Goal: Find specific page/section: Find specific page/section

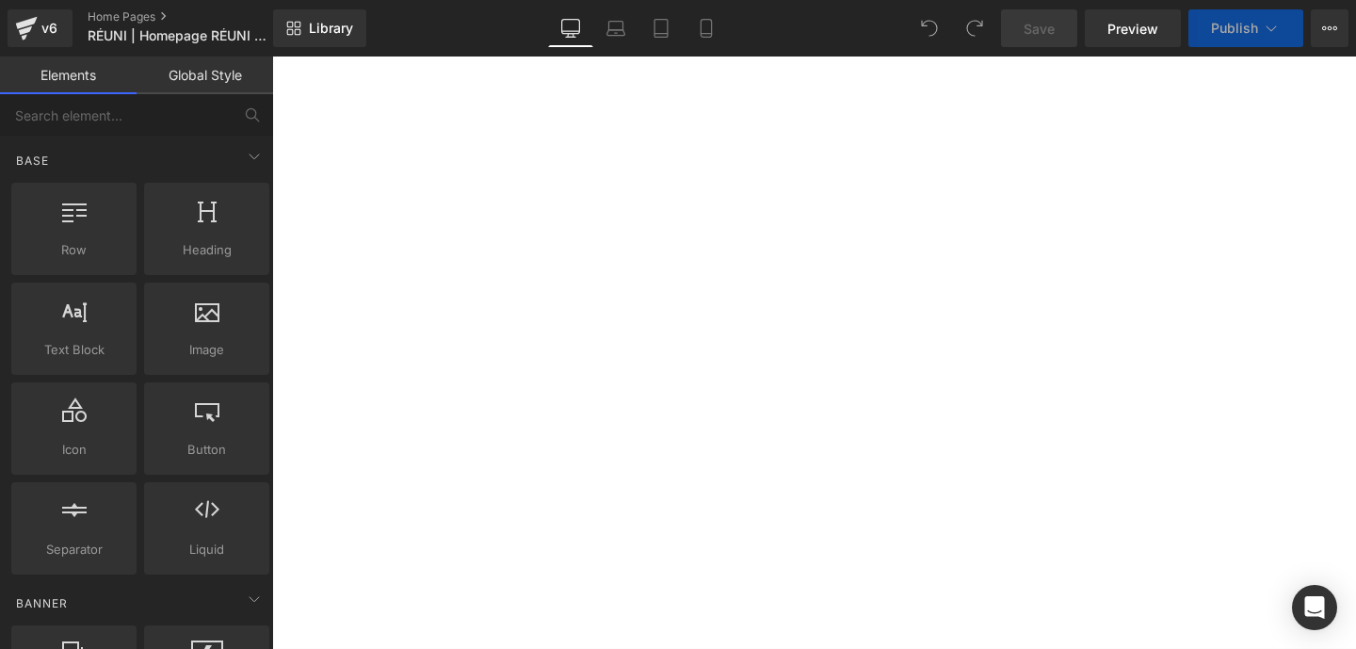
click at [116, 20] on link "Home Pages" at bounding box center [196, 16] width 217 height 15
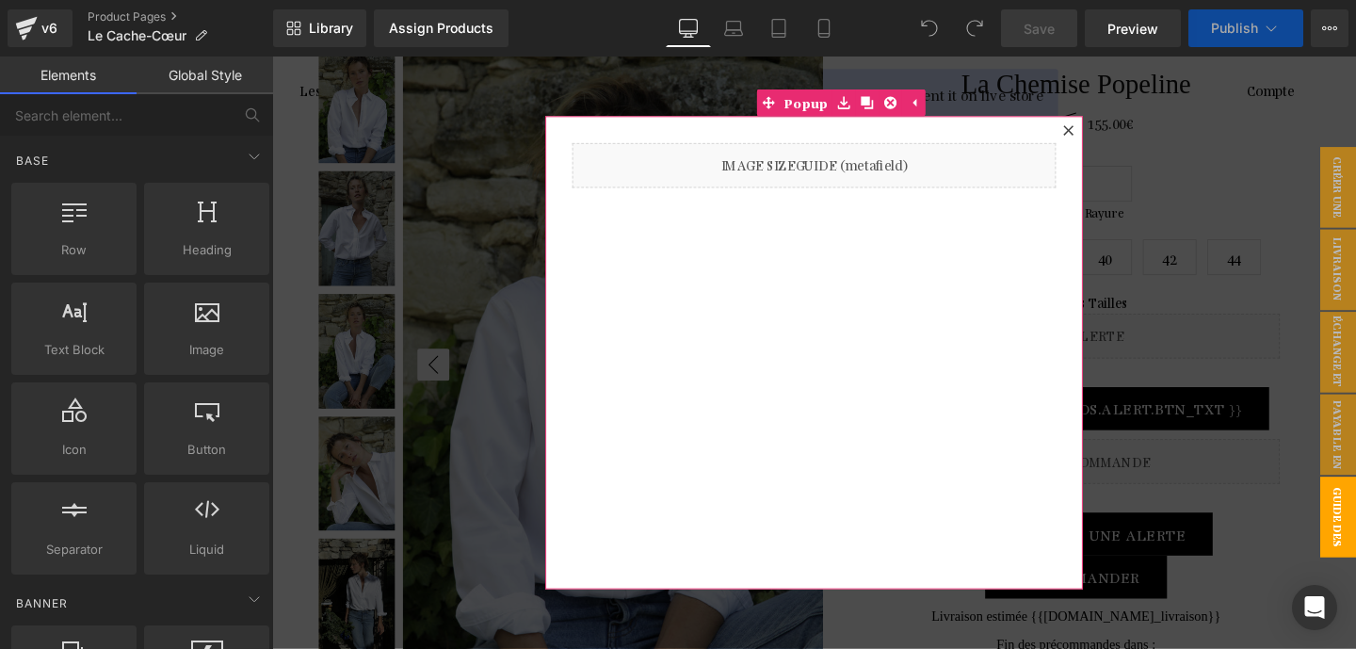
click at [1108, 126] on div at bounding box center [1109, 133] width 23 height 23
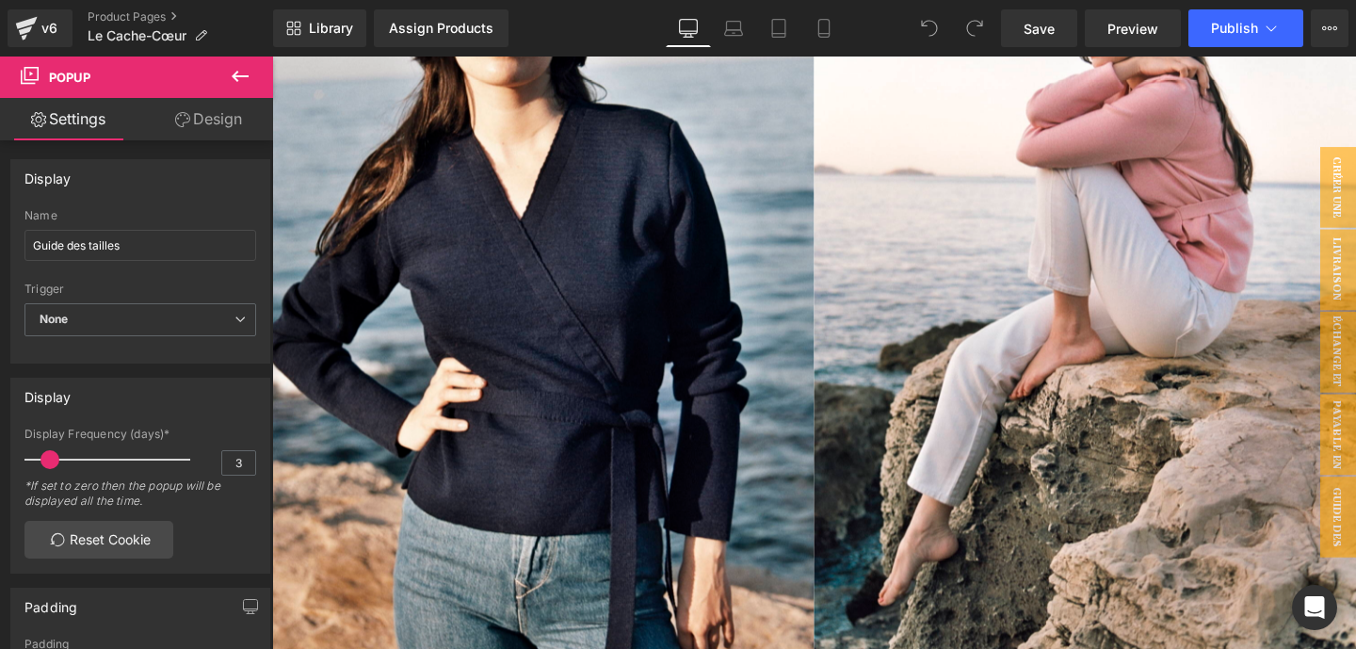
scroll to position [2972, 0]
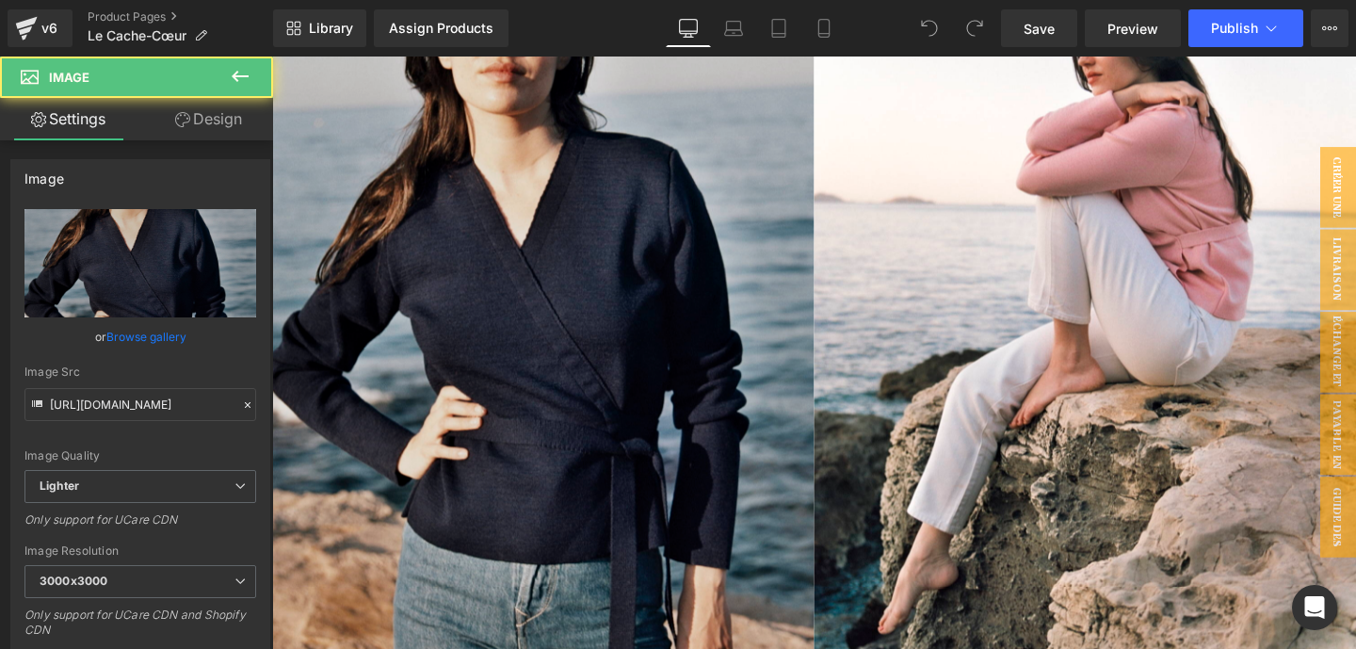
click at [574, 359] on img at bounding box center [557, 286] width 570 height 855
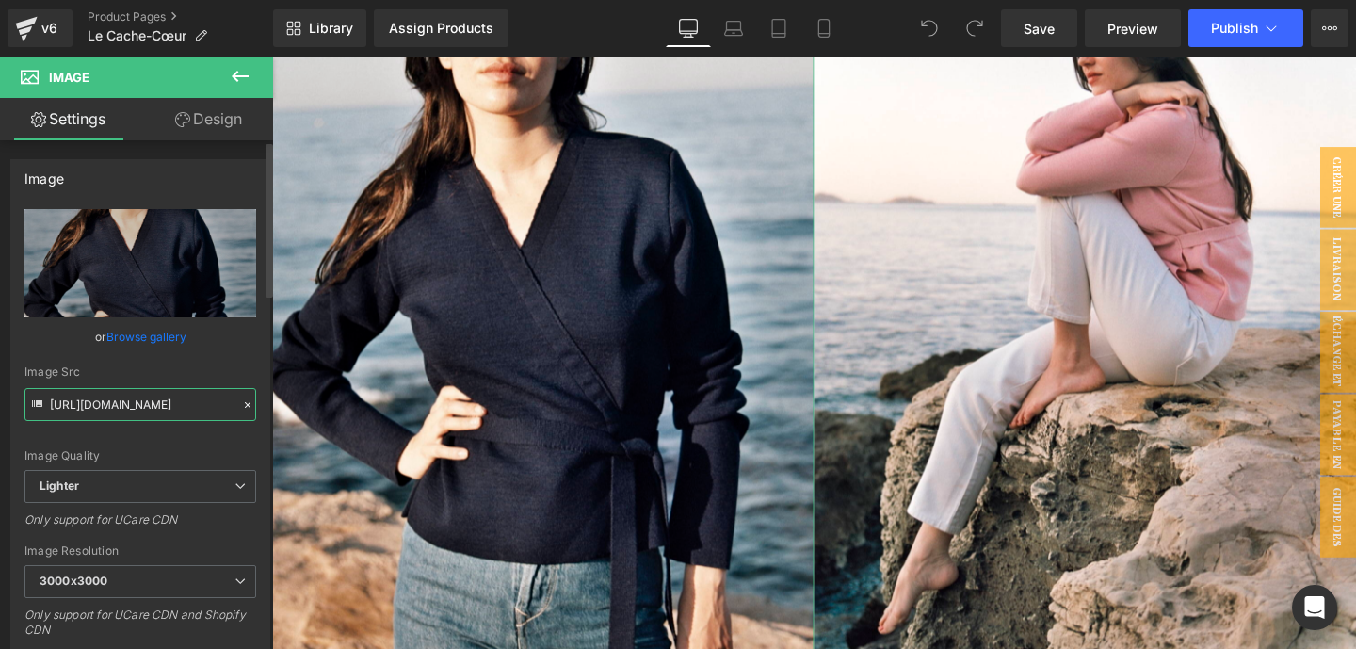
click at [136, 396] on input "https://ucarecdn.com/6cca69a3-4734-4be3-96da-7e6f1a0356c7/-/format/auto/-/previ…" at bounding box center [140, 404] width 232 height 33
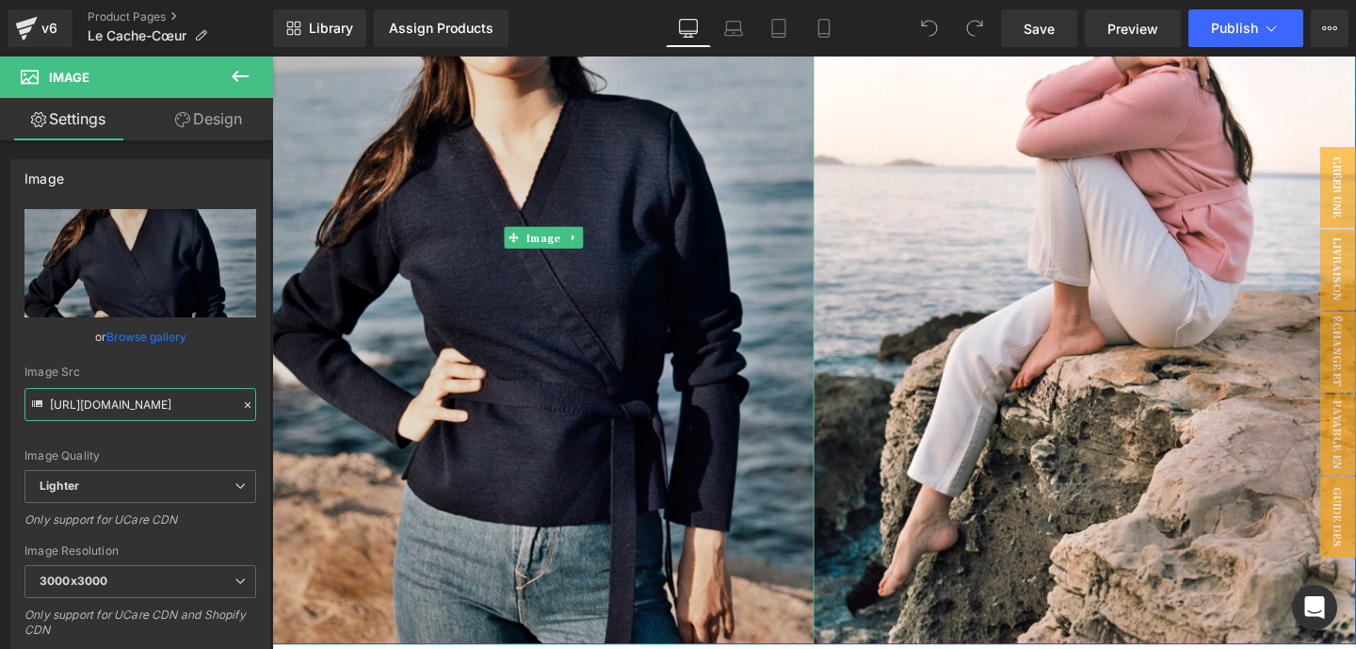
scroll to position [3017, 0]
